Goal: Check status: Check status

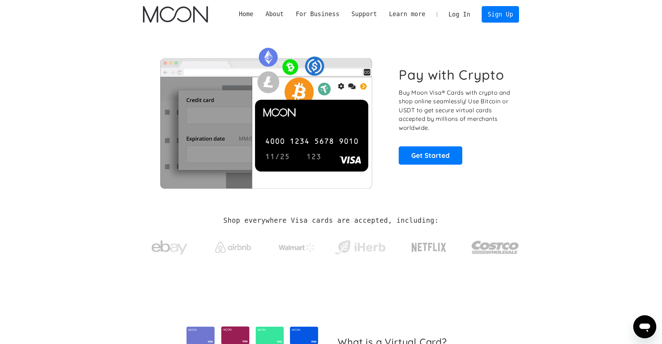
click at [463, 14] on link "Log In" at bounding box center [459, 14] width 34 height 16
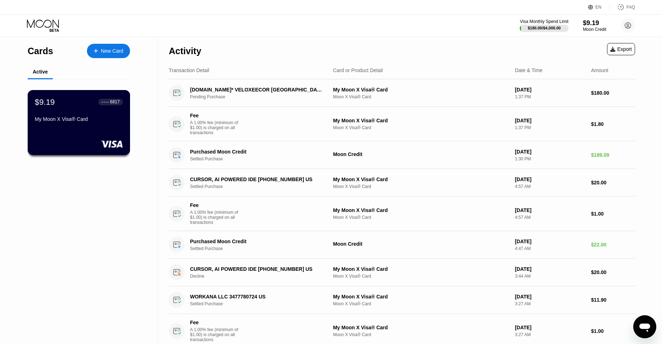
click at [89, 112] on div "$9.19 ● ● ● ● 6817 My Moon X Visa® Card" at bounding box center [79, 111] width 88 height 28
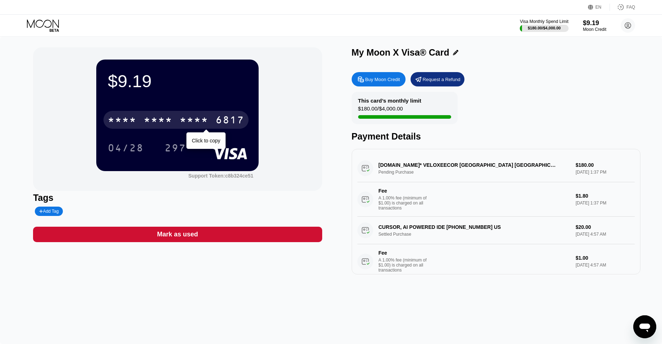
click at [166, 122] on div "* * * *" at bounding box center [158, 120] width 29 height 11
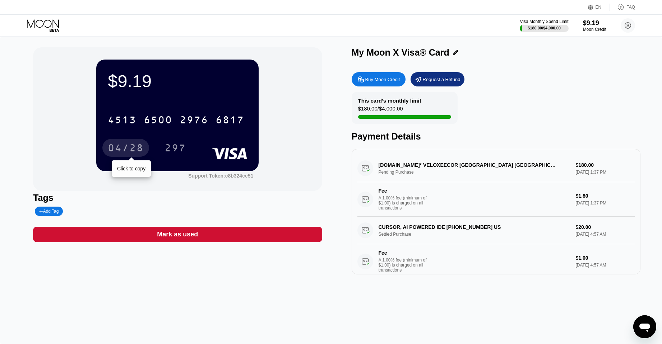
drag, startPoint x: 129, startPoint y: 151, endPoint x: 22, endPoint y: 180, distance: 111.3
click at [129, 151] on div "04/28" at bounding box center [126, 148] width 36 height 11
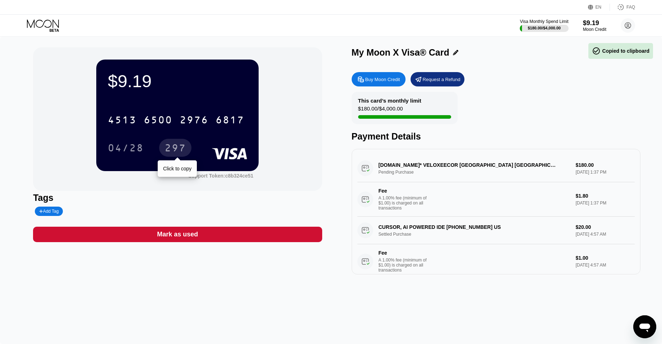
drag, startPoint x: 168, startPoint y: 152, endPoint x: 23, endPoint y: 225, distance: 162.7
click at [168, 152] on div "297" at bounding box center [175, 148] width 22 height 11
